Goal: Task Accomplishment & Management: Use online tool/utility

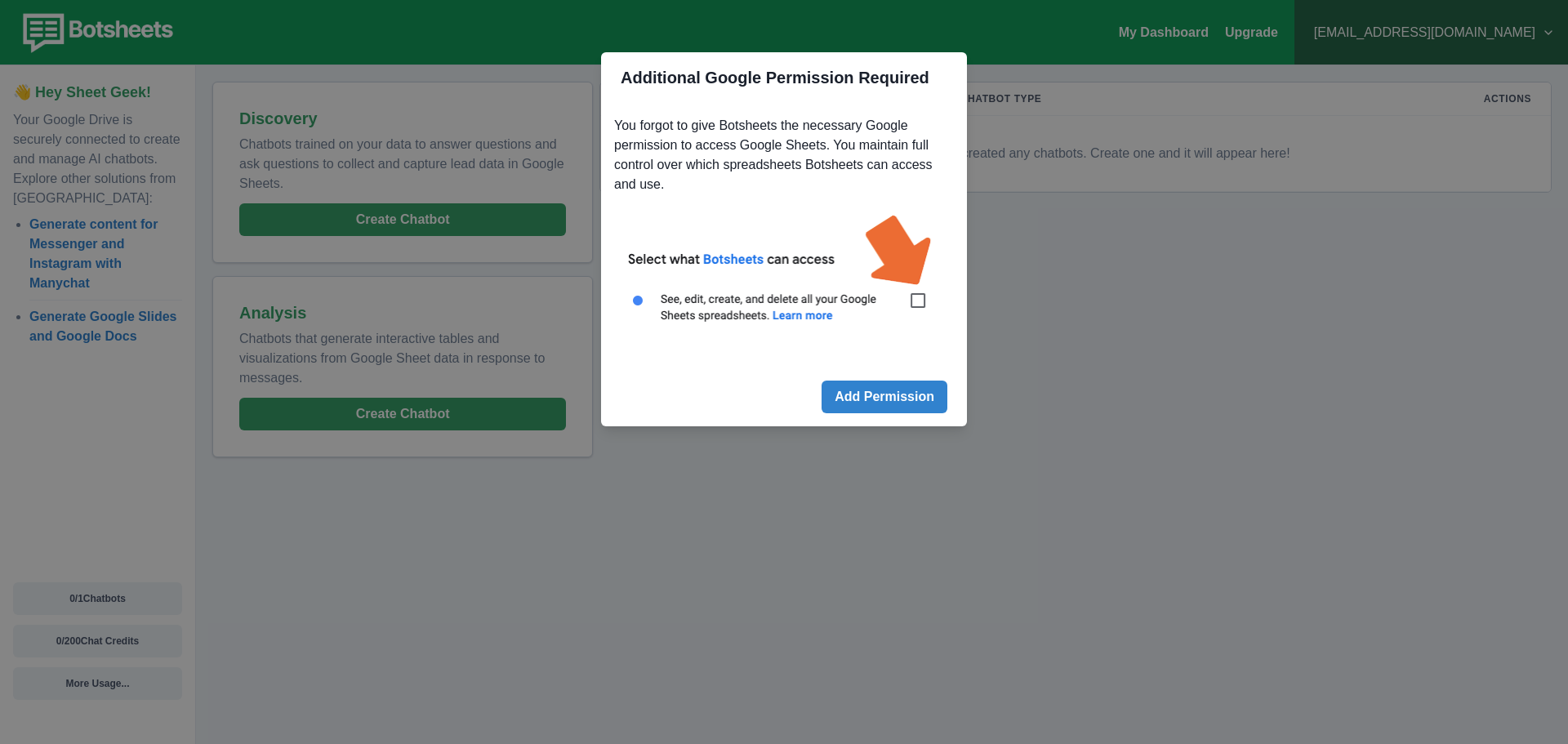
drag, startPoint x: 937, startPoint y: 233, endPoint x: 874, endPoint y: 245, distance: 64.1
click at [936, 233] on img at bounding box center [784, 278] width 340 height 154
click at [841, 394] on button "Add Permission" at bounding box center [884, 397] width 126 height 33
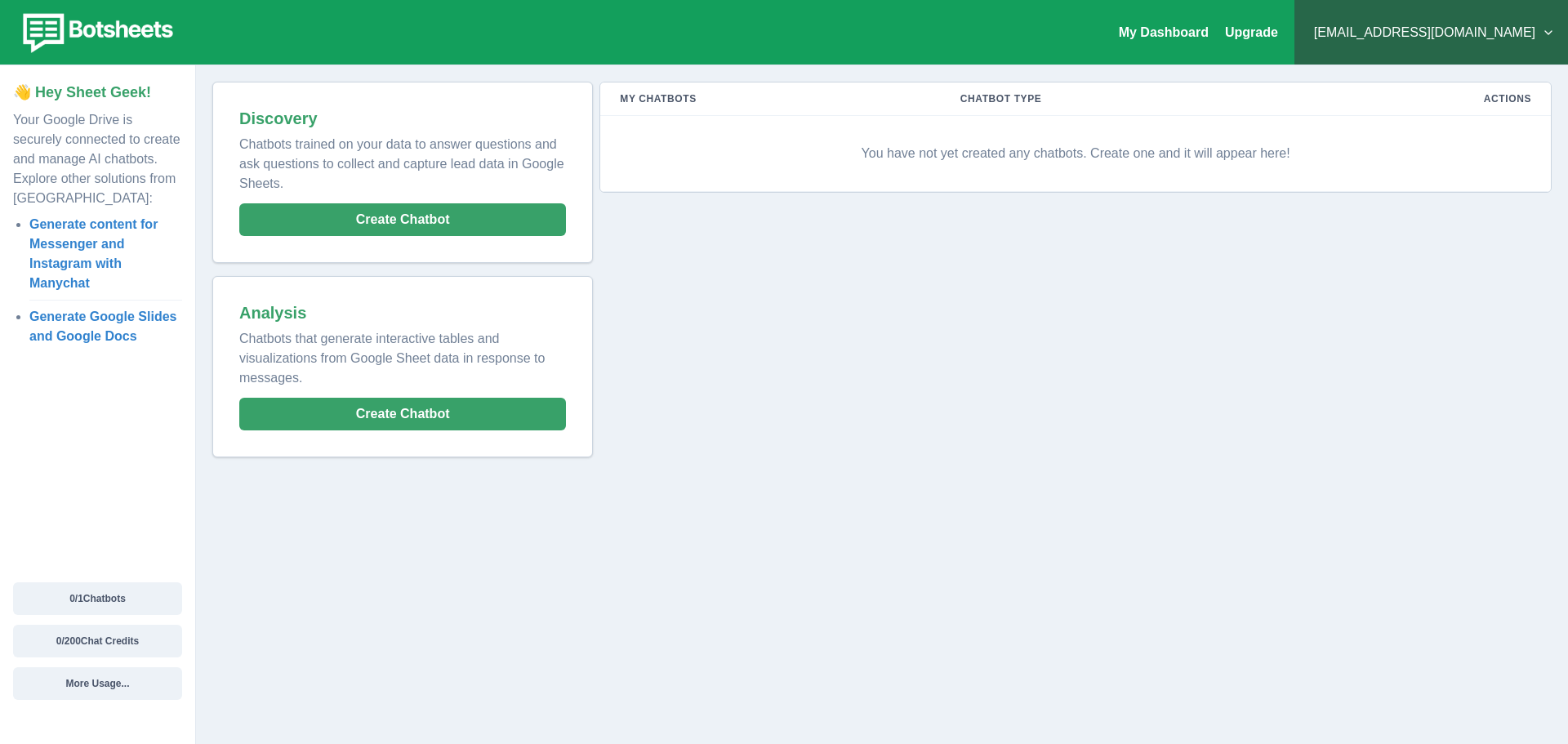
click at [1106, 154] on p "You have not yet created any chatbots. Create one and it will appear here!" at bounding box center [1076, 154] width 912 height 49
click at [1504, 103] on th "Actions" at bounding box center [1422, 99] width 256 height 33
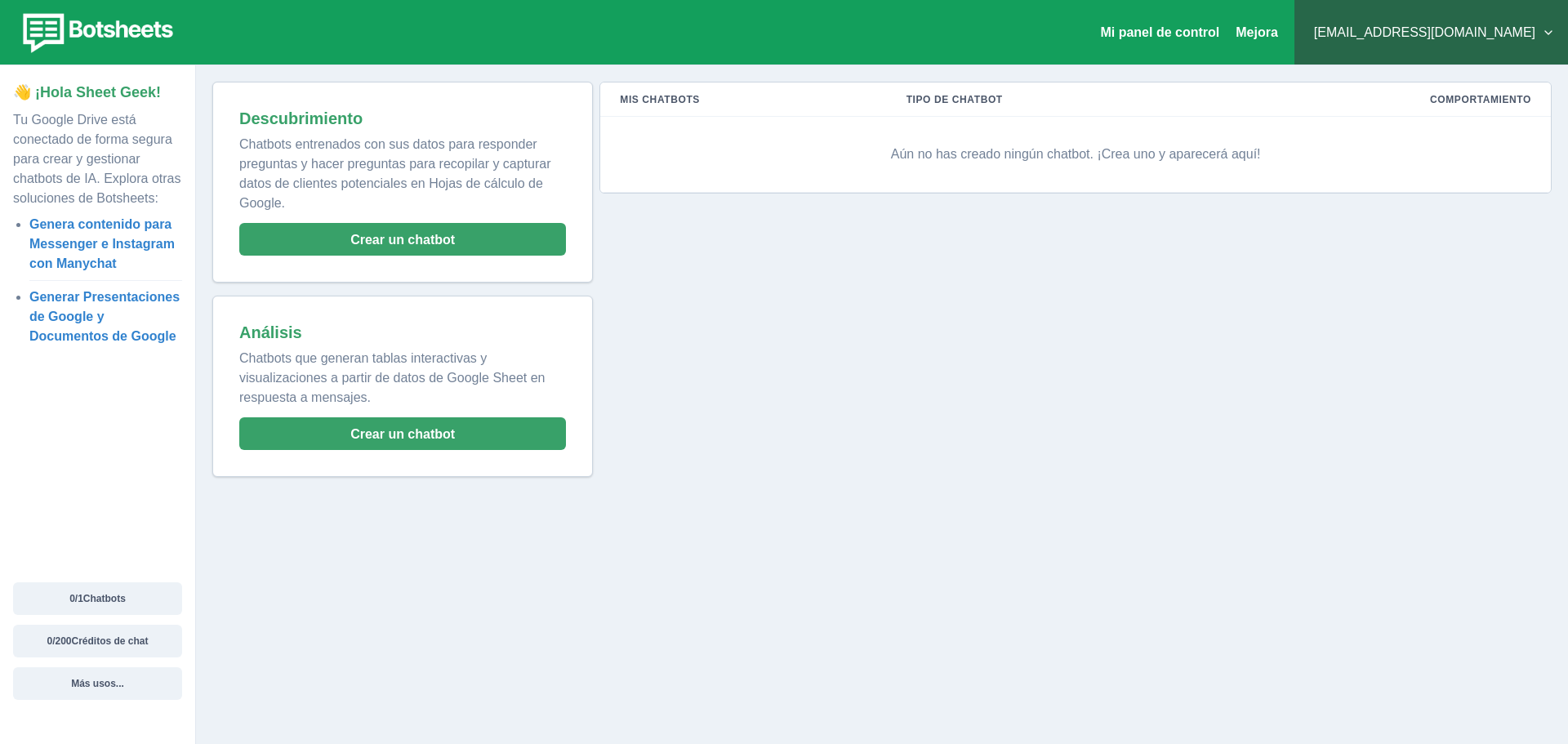
click at [1466, 267] on div "Mis chatbots Tipo de chatbot Comportamiento Aún no has creado ningún chatbot. ¡…" at bounding box center [1072, 278] width 959 height 395
drag, startPoint x: 956, startPoint y: 157, endPoint x: 930, endPoint y: 155, distance: 26.1
click at [941, 157] on font "Aún no has creado ningún chatbot. ¡Crea uno y aparecerá aquí!" at bounding box center [1075, 154] width 370 height 14
click at [930, 155] on font "Aún no has creado ningún chatbot. ¡Crea uno y aparecerá aquí!" at bounding box center [1075, 154] width 370 height 14
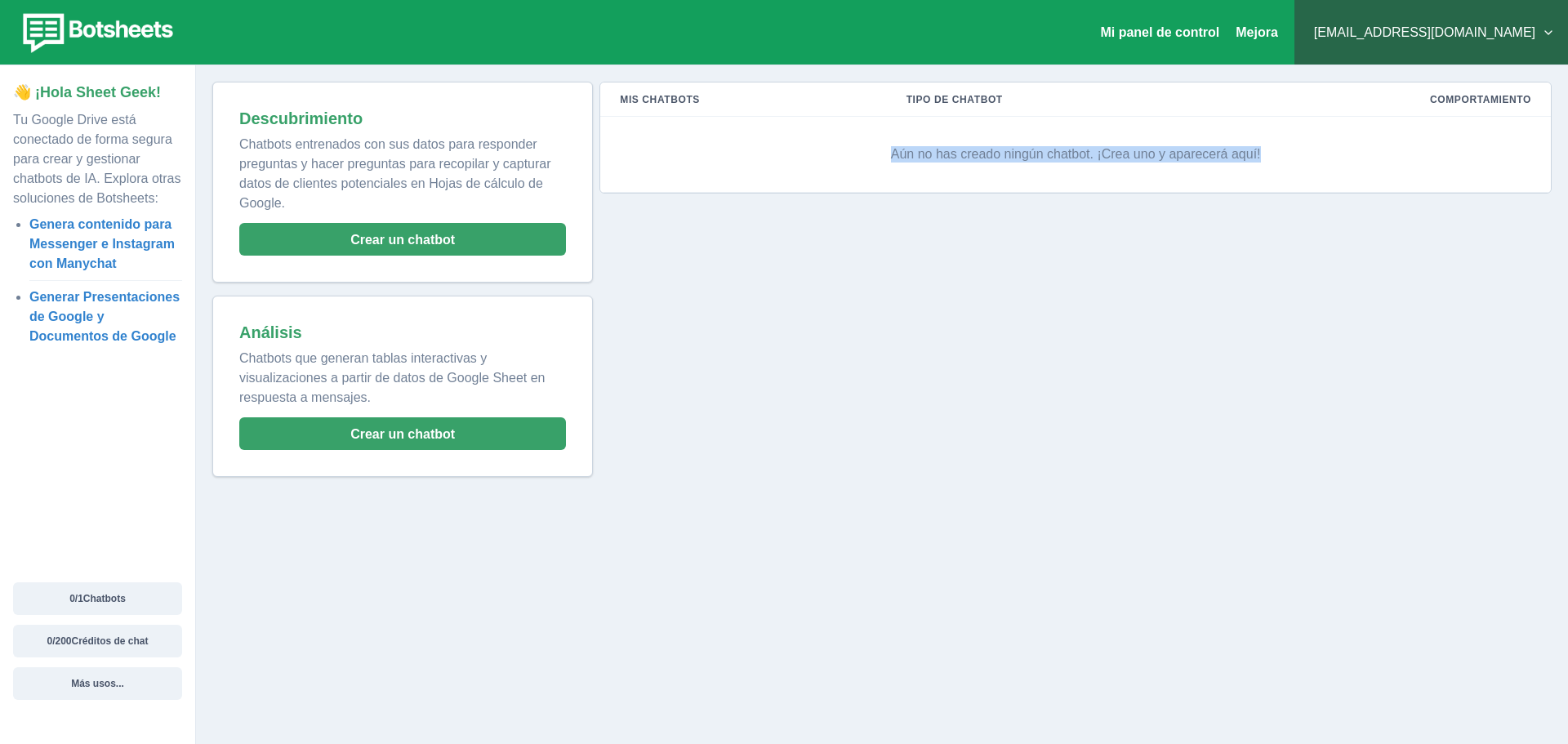
click at [930, 155] on font "Aún no has creado ningún chatbot. ¡Crea uno y aparecerá aquí!" at bounding box center [1075, 154] width 370 height 14
drag, startPoint x: 1108, startPoint y: 297, endPoint x: 939, endPoint y: 283, distance: 169.6
click at [1103, 297] on div "Mis chatbots Tipo de chatbot Comportamiento Aún no has creado ningún chatbot. ¡…" at bounding box center [1072, 278] width 959 height 395
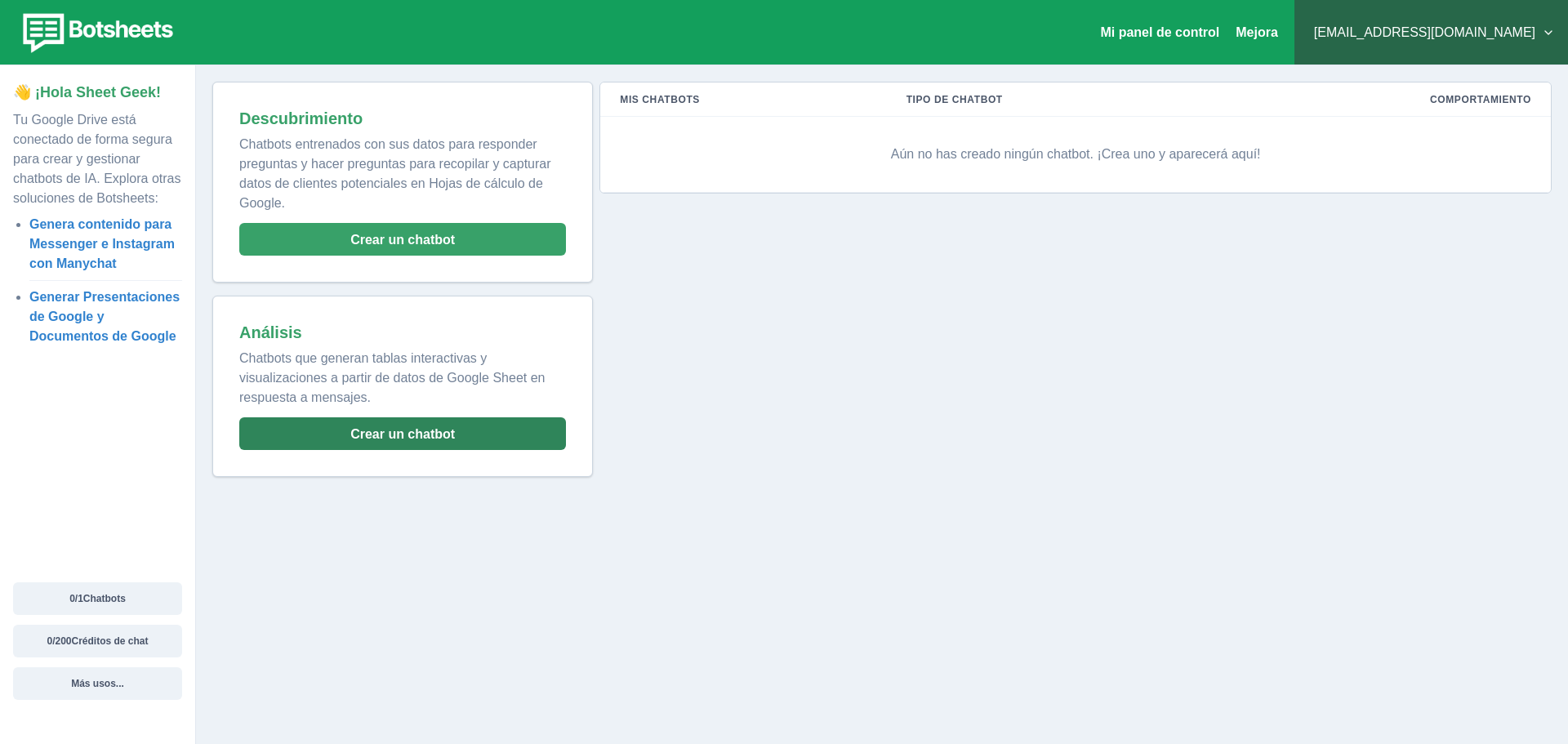
click at [442, 426] on font "Crear un chatbot" at bounding box center [402, 434] width 105 height 16
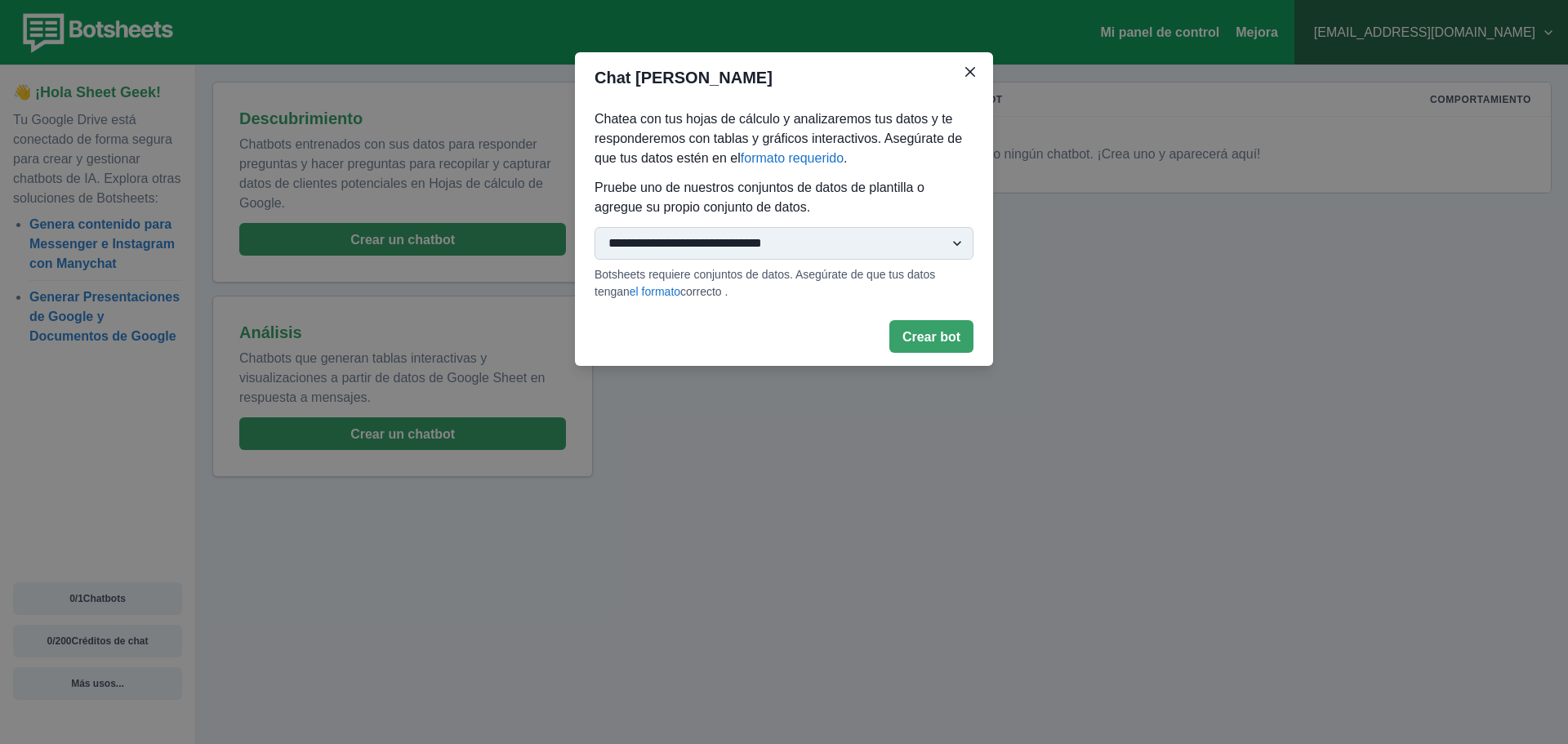
click at [921, 331] on font "Crear bot" at bounding box center [931, 336] width 58 height 14
